Goal: Navigation & Orientation: Find specific page/section

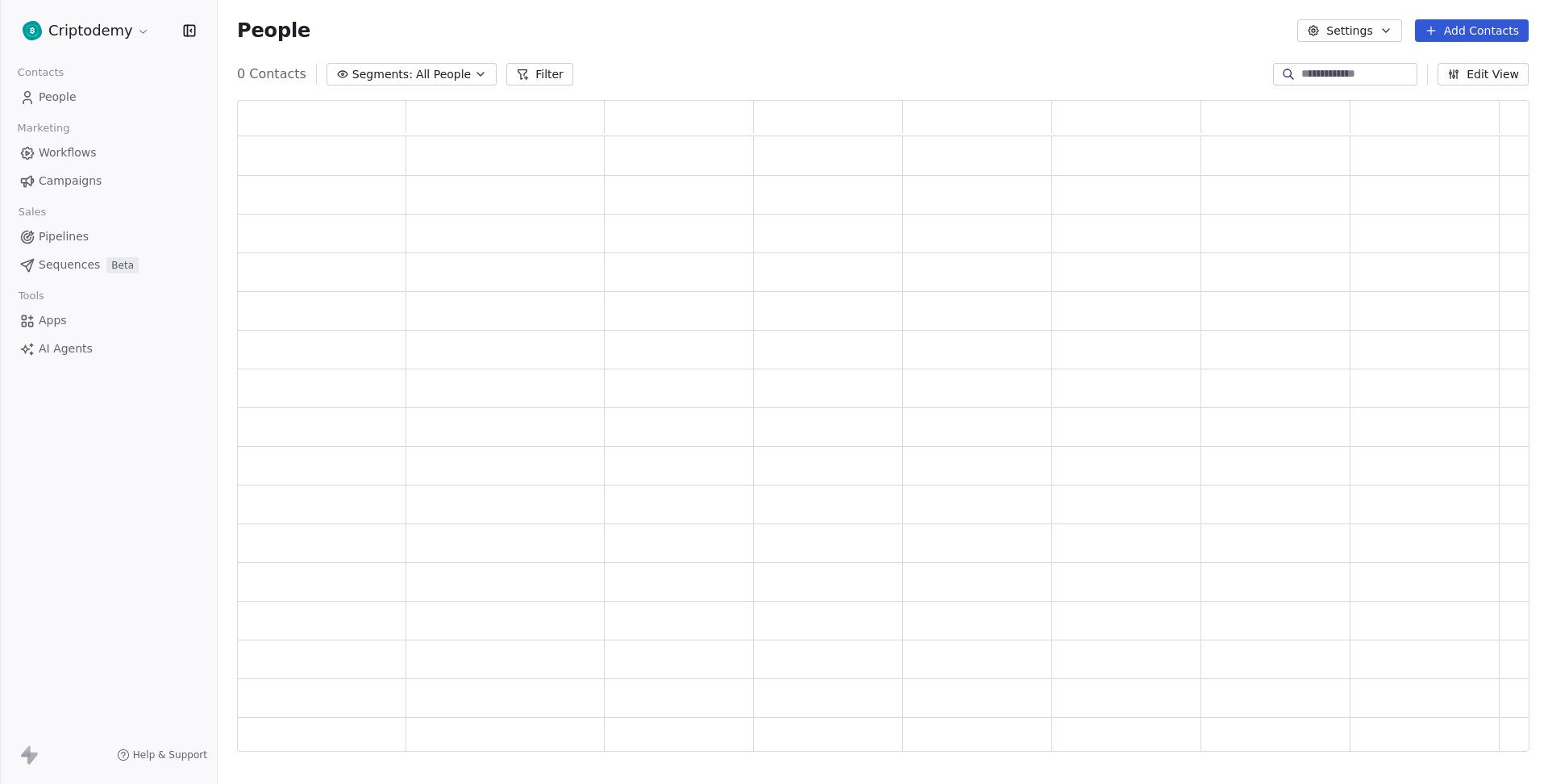
scroll to position [650, 1291]
